Goal: Information Seeking & Learning: Learn about a topic

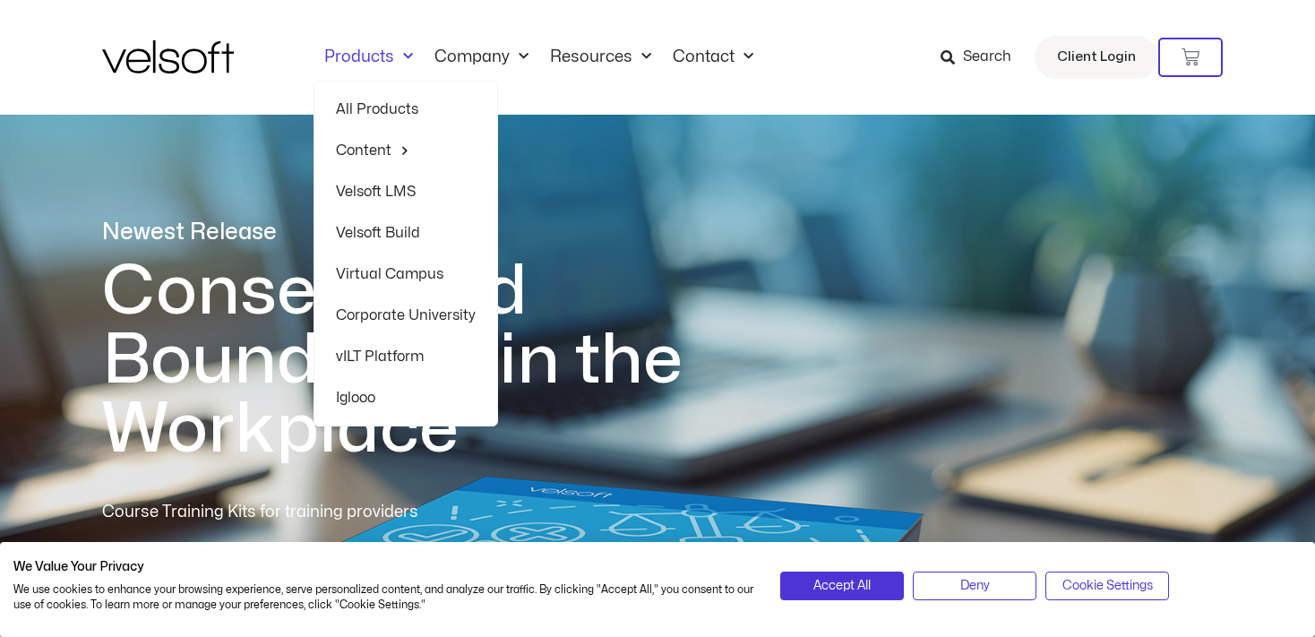
click at [400, 57] on span "Menu" at bounding box center [403, 57] width 19 height 30
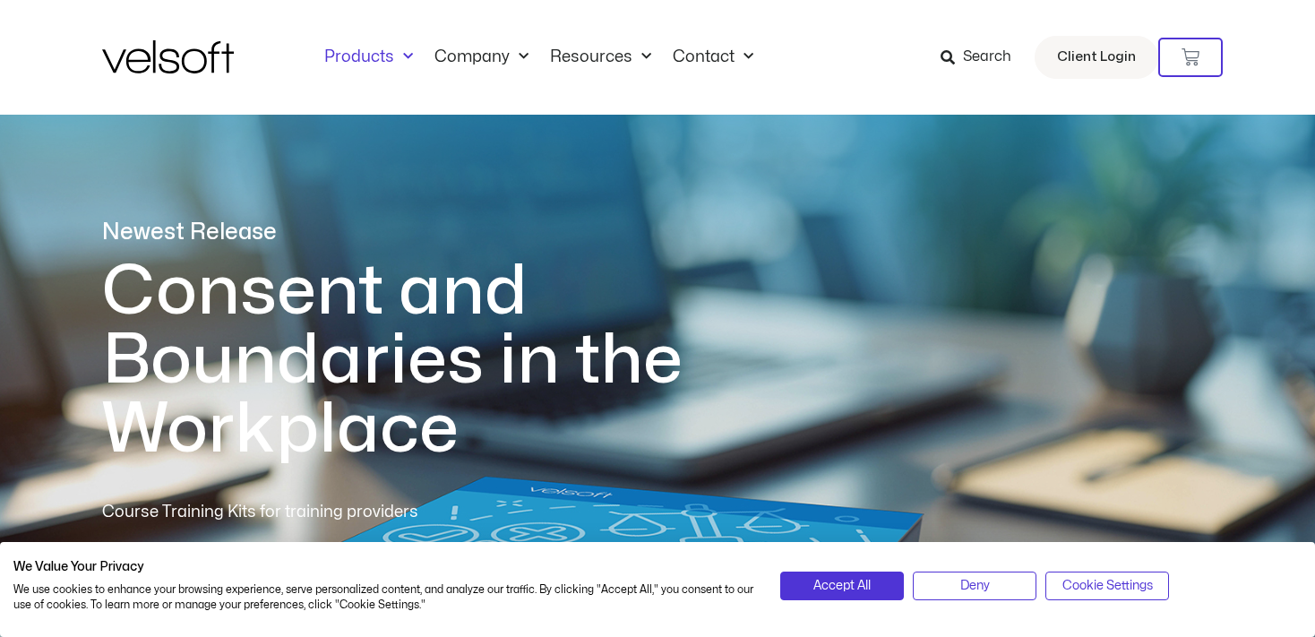
click at [396, 59] on span "Menu" at bounding box center [403, 57] width 19 height 30
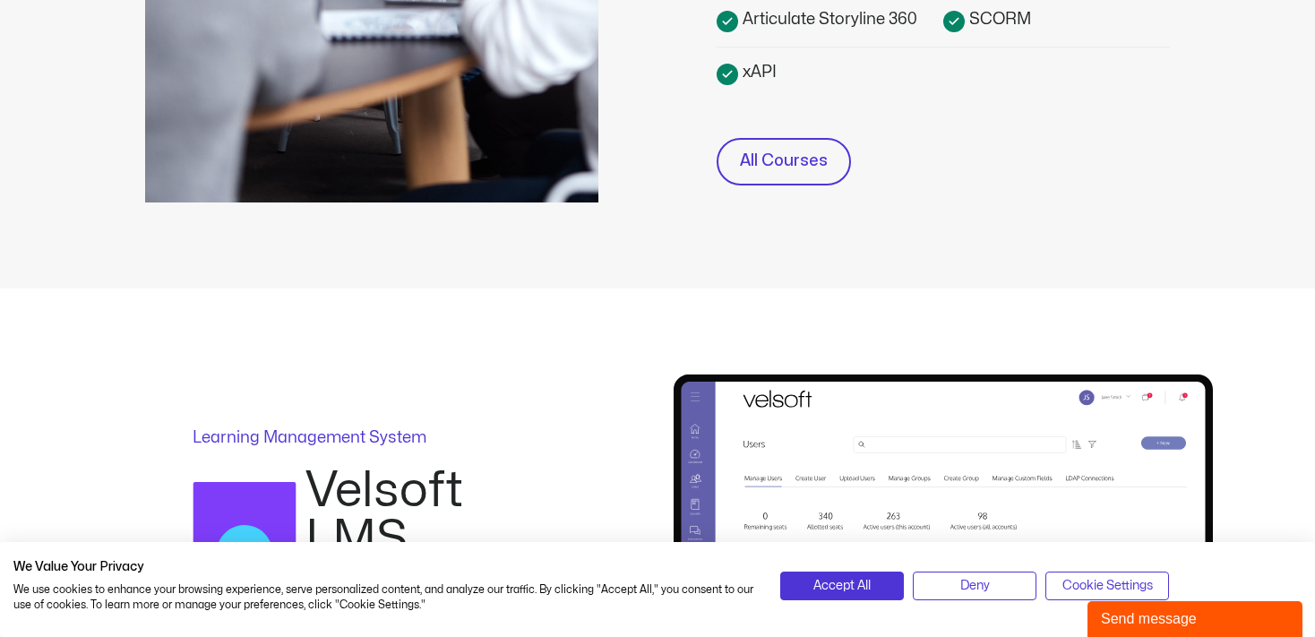
scroll to position [1135, 0]
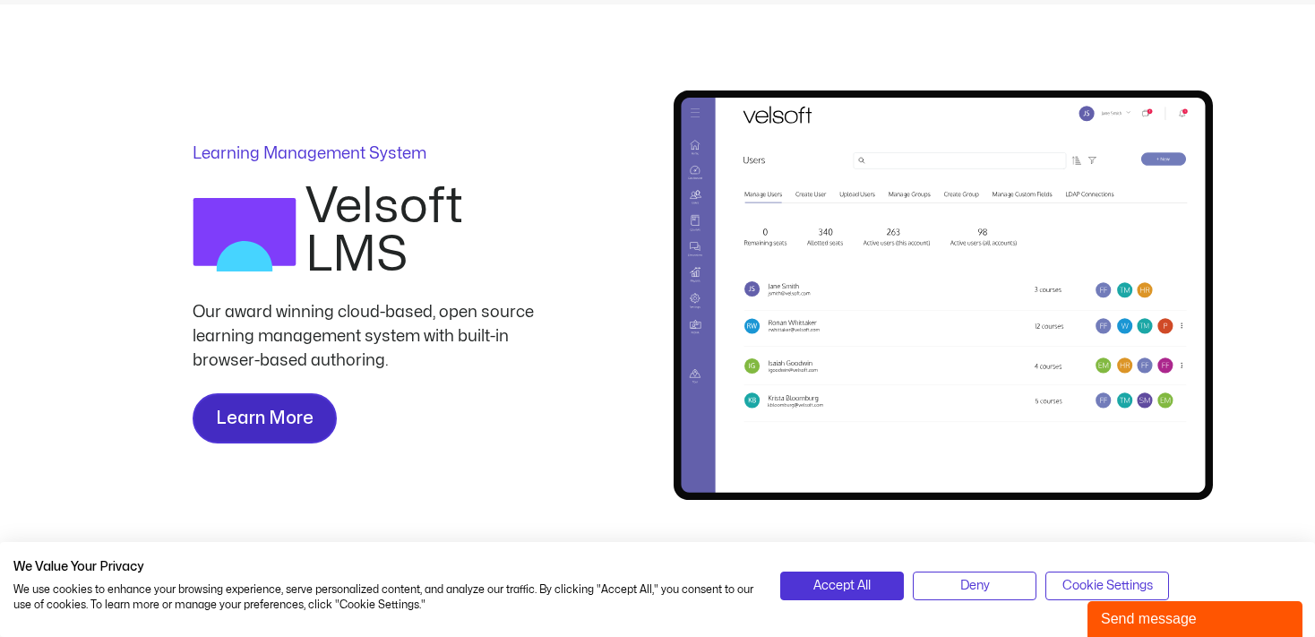
click at [284, 415] on span "Learn More" at bounding box center [265, 418] width 98 height 29
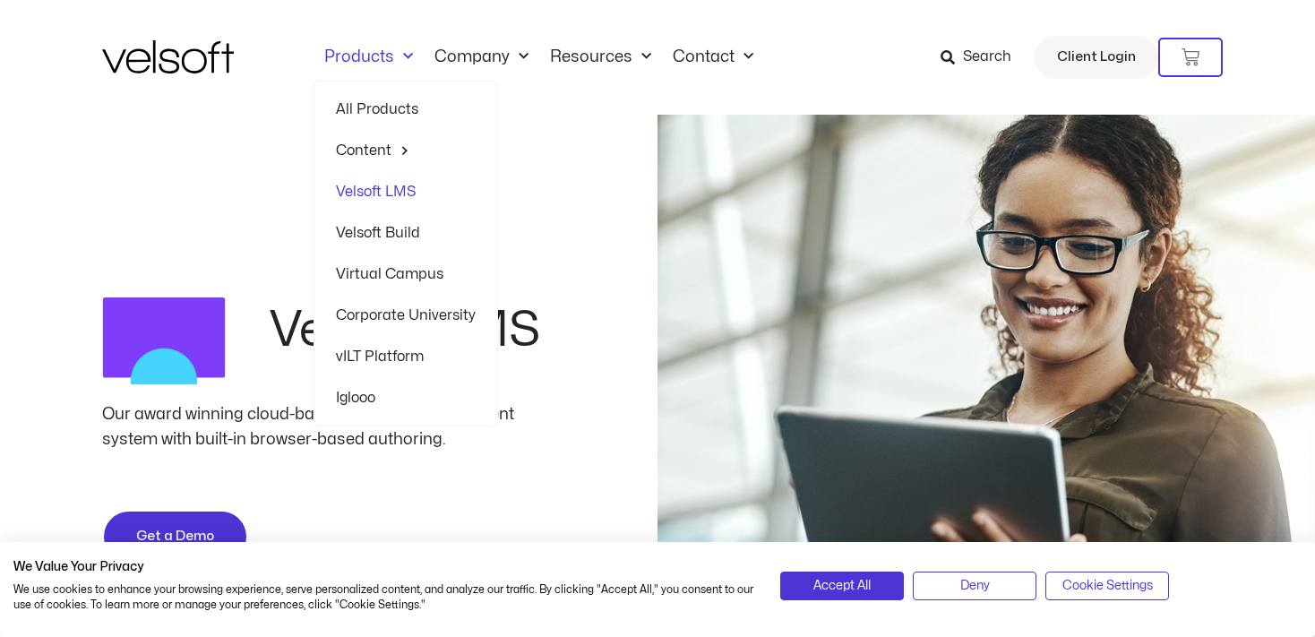
click at [403, 54] on span "Menu" at bounding box center [403, 57] width 19 height 30
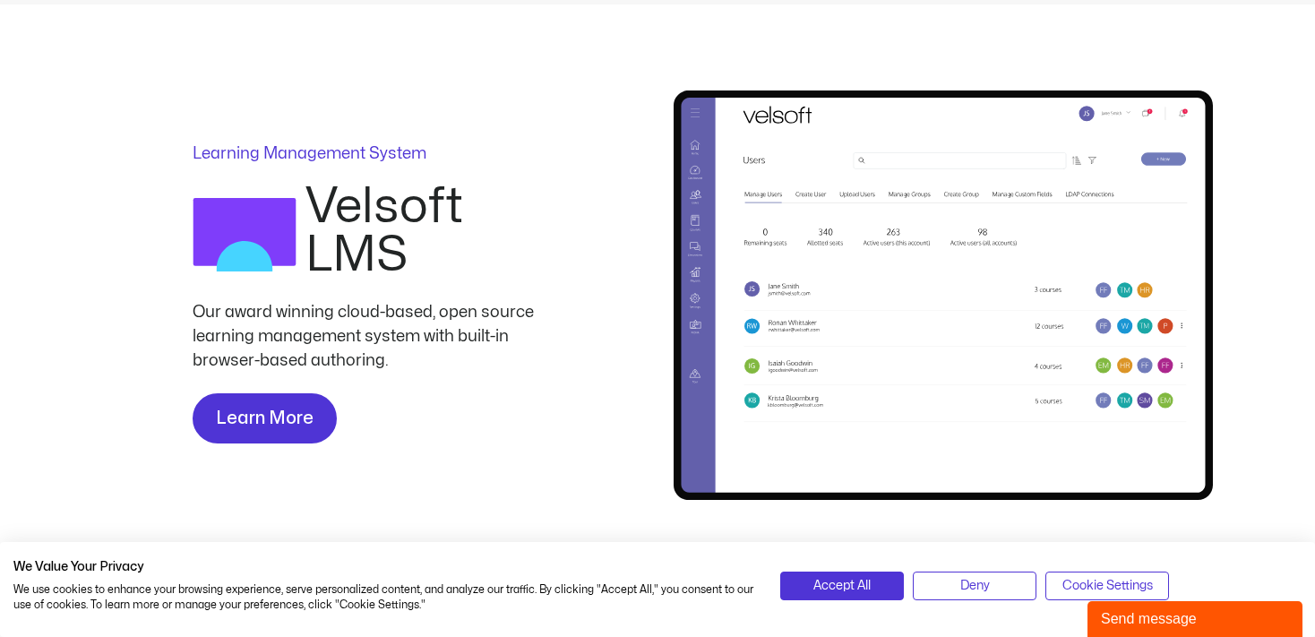
scroll to position [1229, 0]
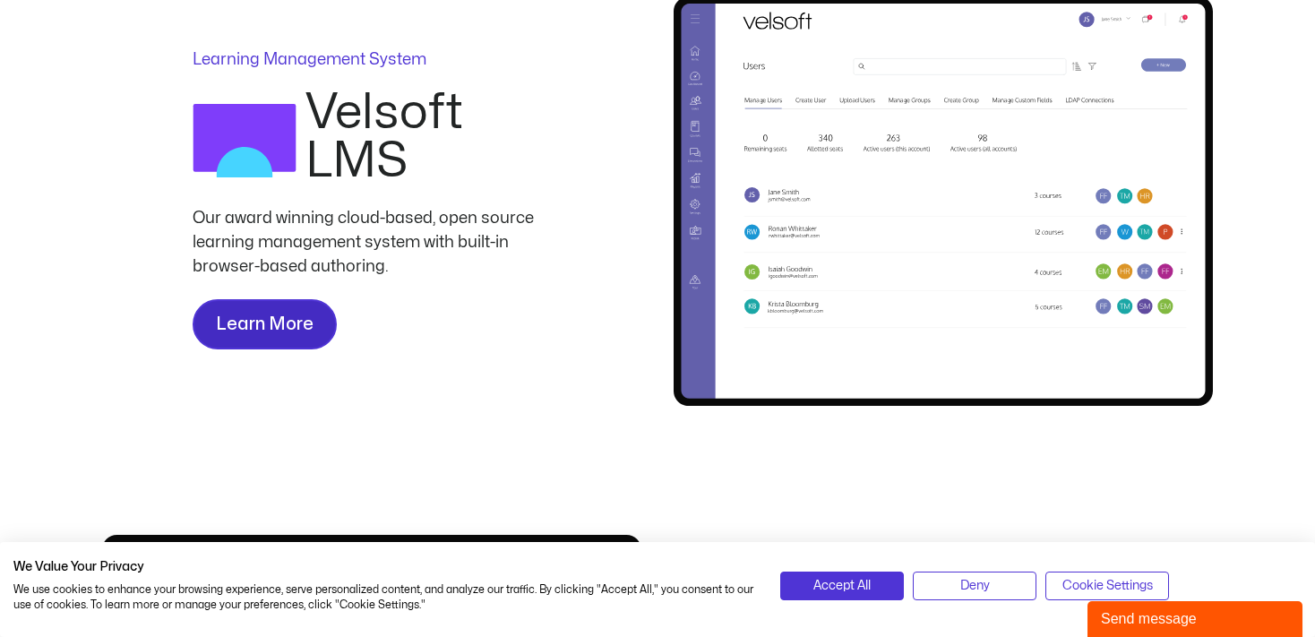
click at [267, 315] on span "Learn More" at bounding box center [265, 324] width 98 height 29
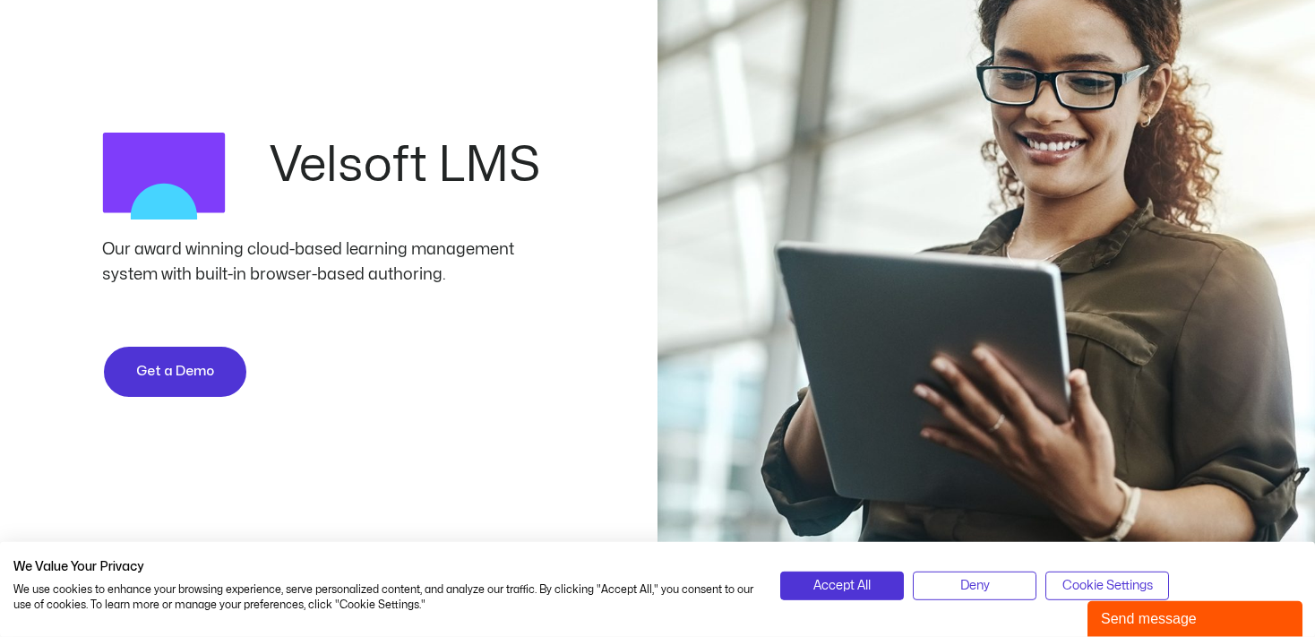
scroll to position [189, 0]
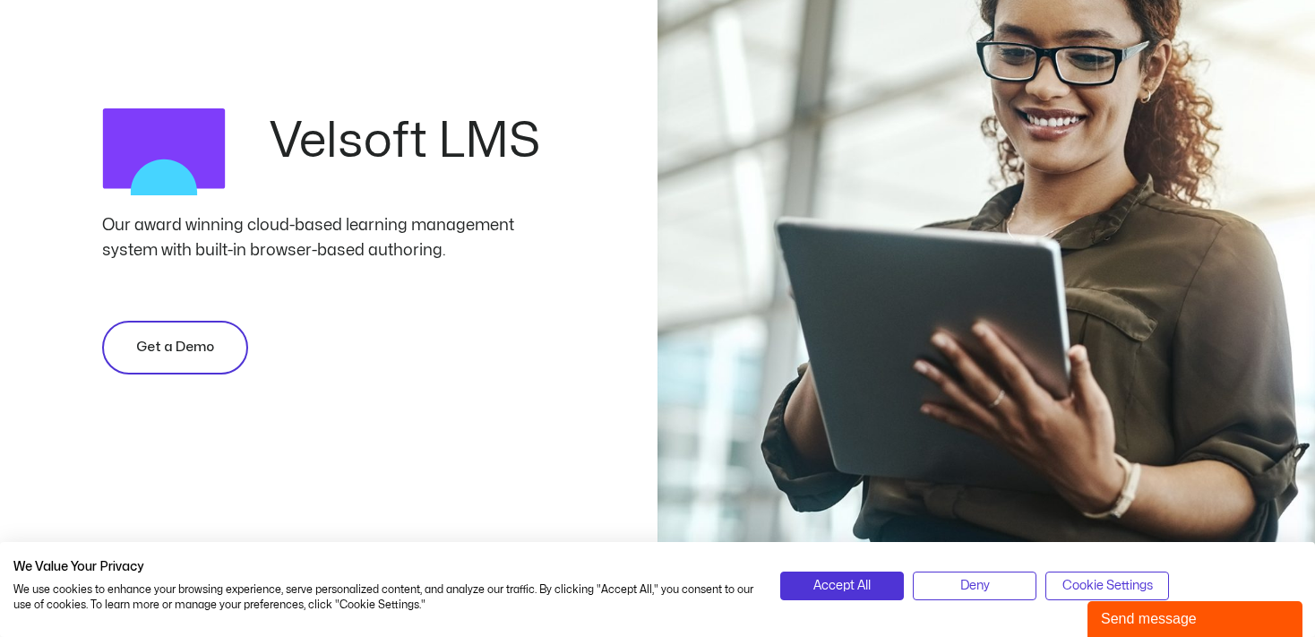
click at [179, 337] on span "Get a Demo" at bounding box center [175, 347] width 78 height 21
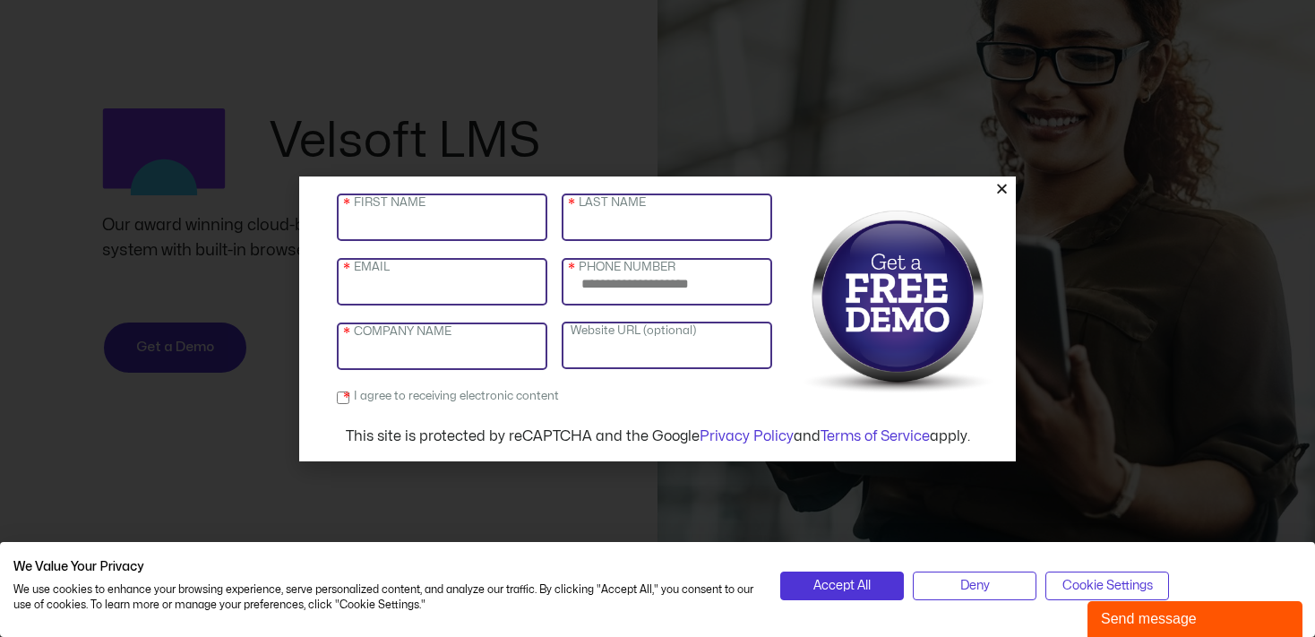
click at [397, 103] on div "FIRST NAME LAST NAME EMAIL PHONE NUMBER COMPANY NAME Website URL (optional) I a…" at bounding box center [657, 318] width 1315 height 637
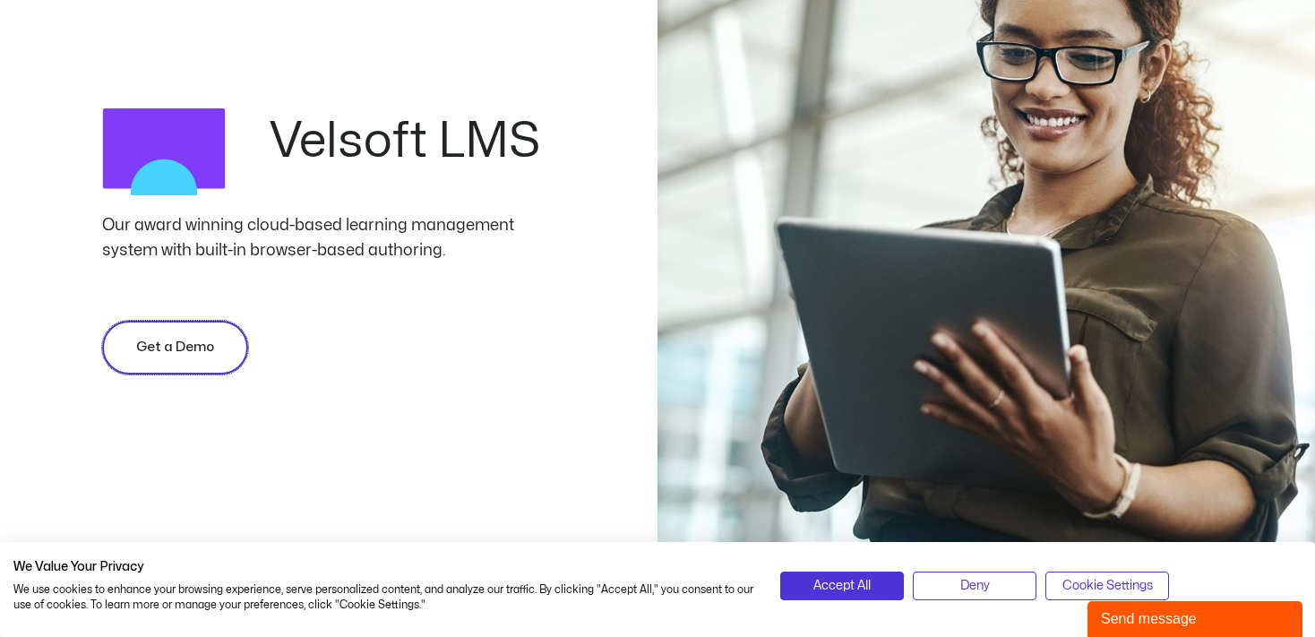
scroll to position [0, 0]
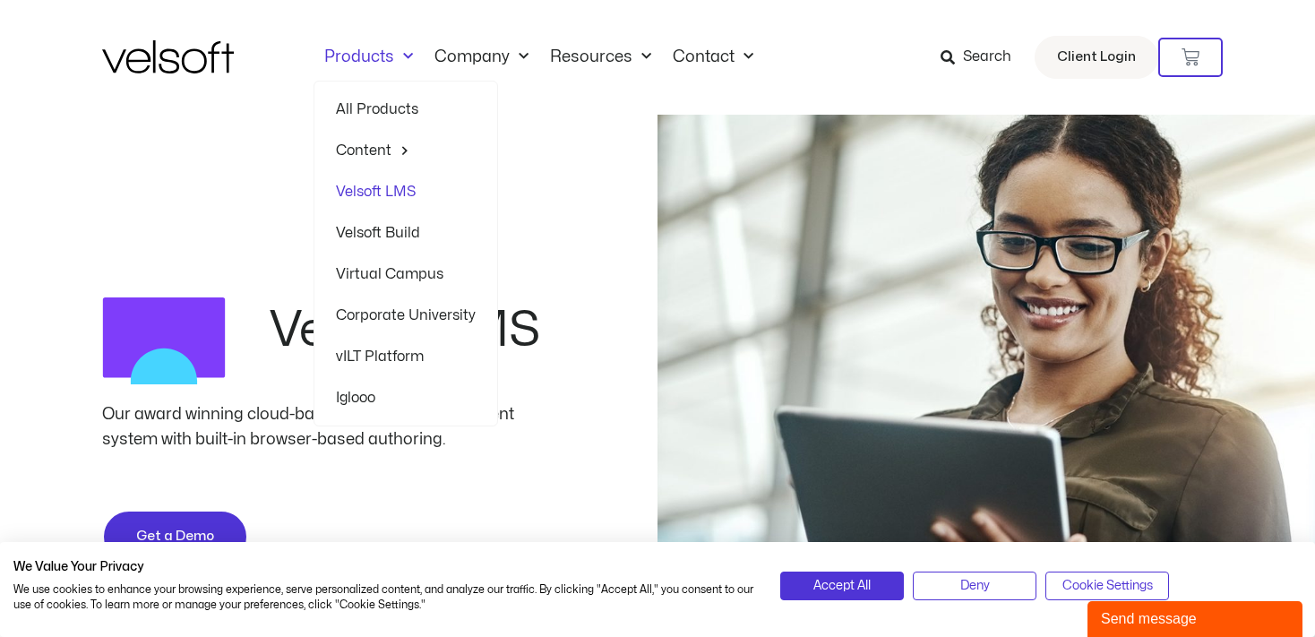
click at [407, 50] on span "Menu" at bounding box center [403, 57] width 19 height 30
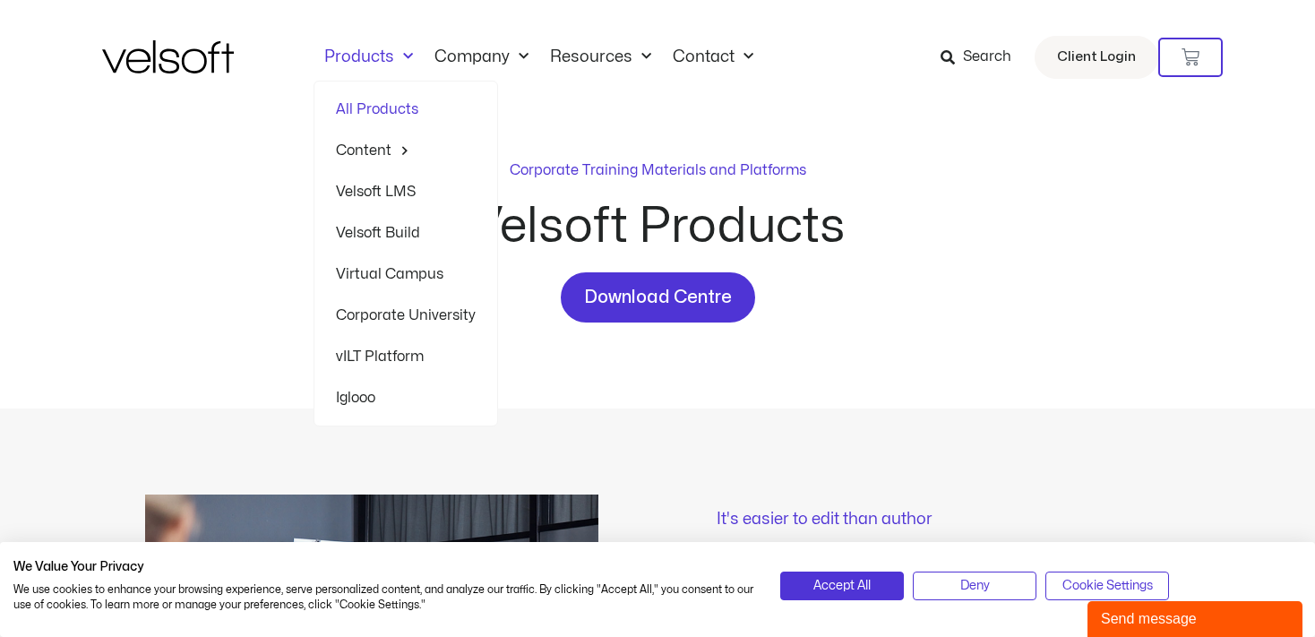
click at [387, 190] on link "Velsoft LMS" at bounding box center [406, 191] width 140 height 41
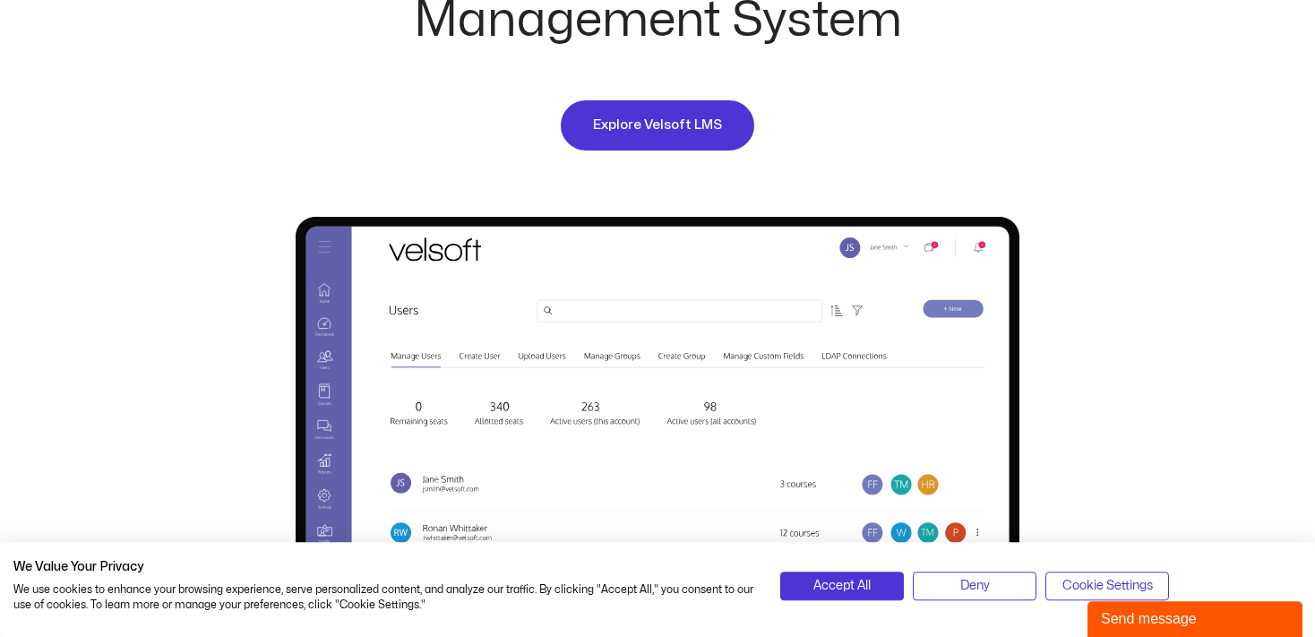
scroll to position [946, 0]
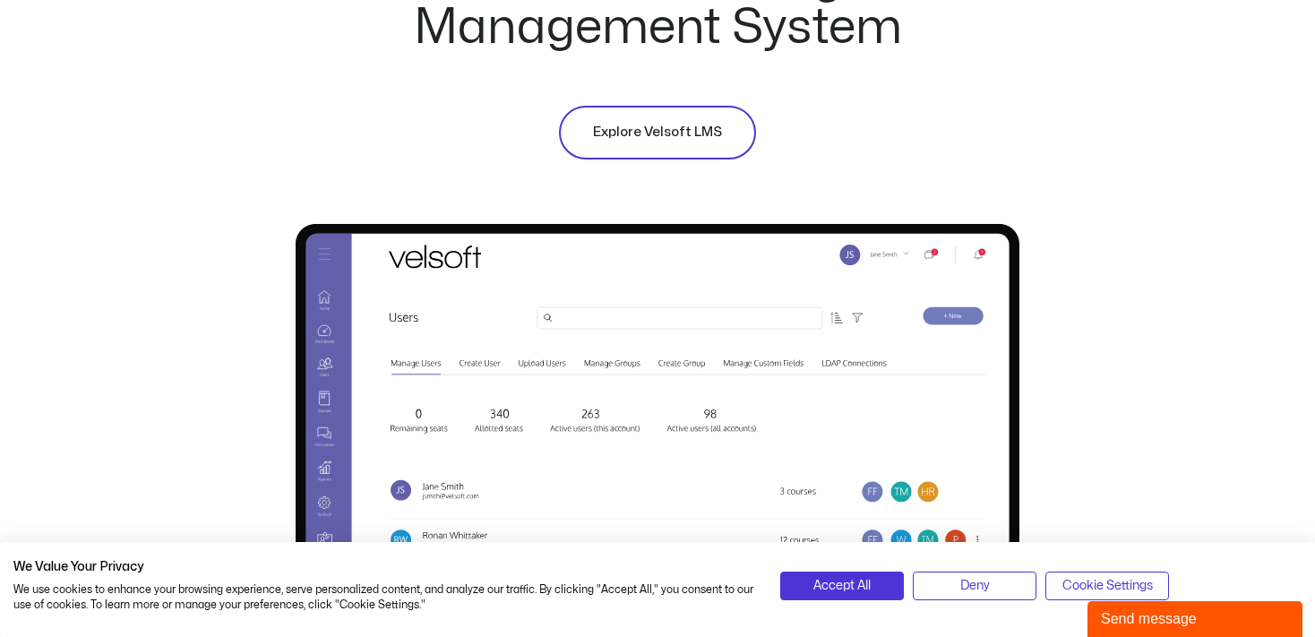
click at [670, 126] on span "Explore Velsoft LMS" at bounding box center [657, 132] width 129 height 21
